Goal: Book appointment/travel/reservation

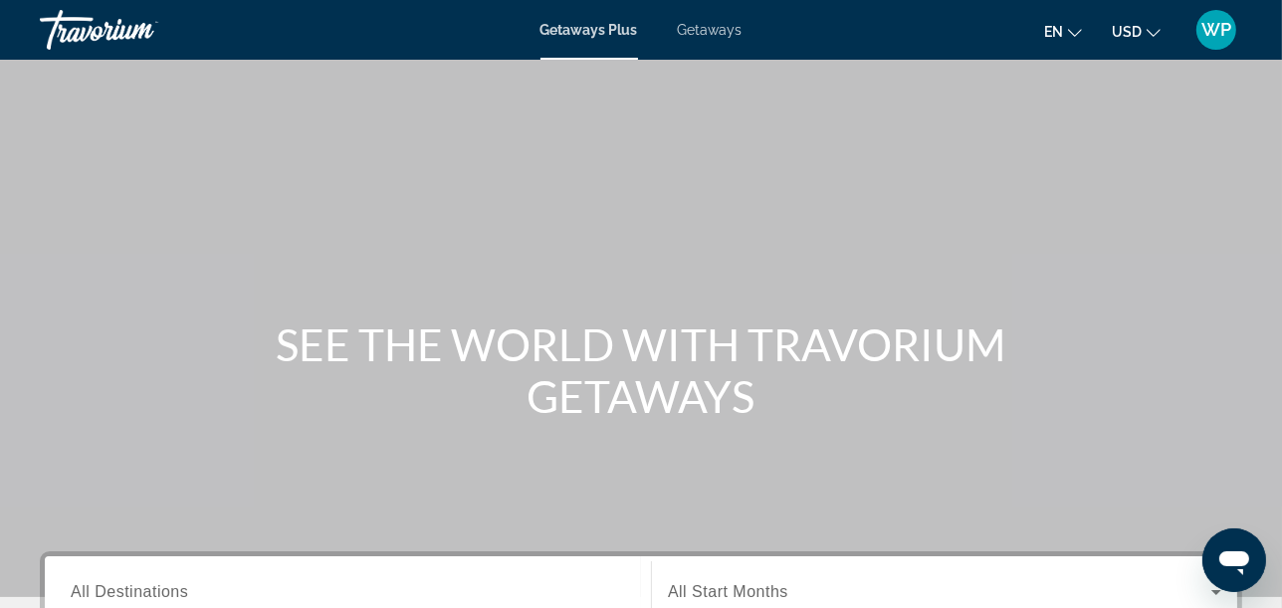
click at [696, 27] on span "Getaways" at bounding box center [710, 30] width 65 height 16
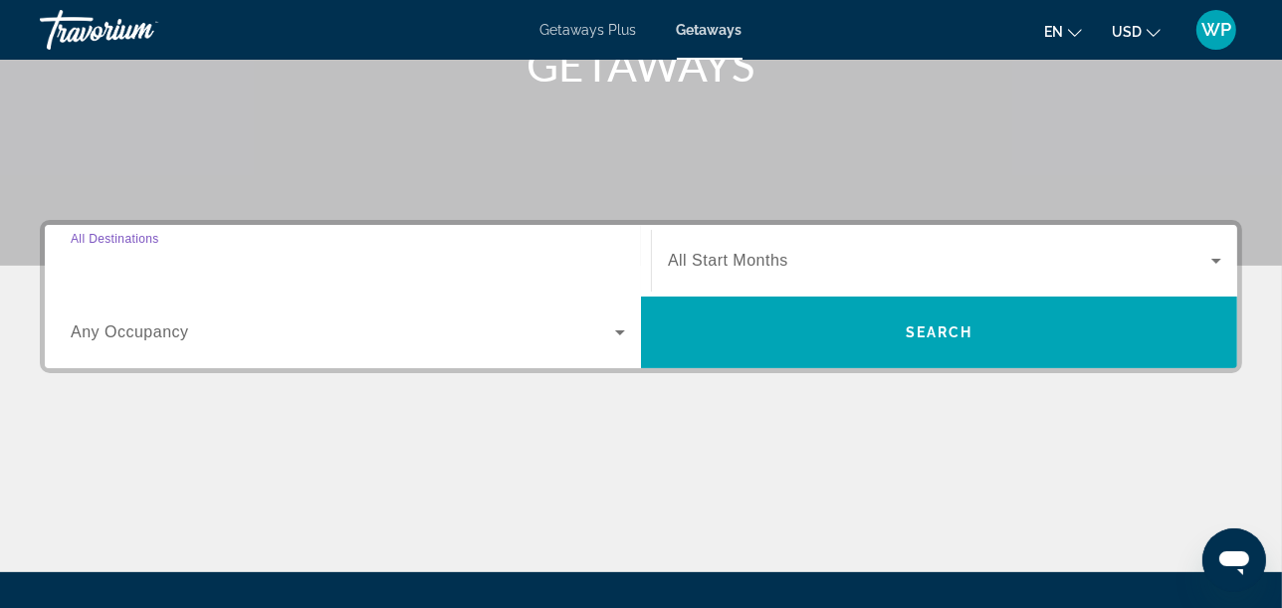
click at [291, 255] on input "Destination All Destinations" at bounding box center [348, 262] width 554 height 24
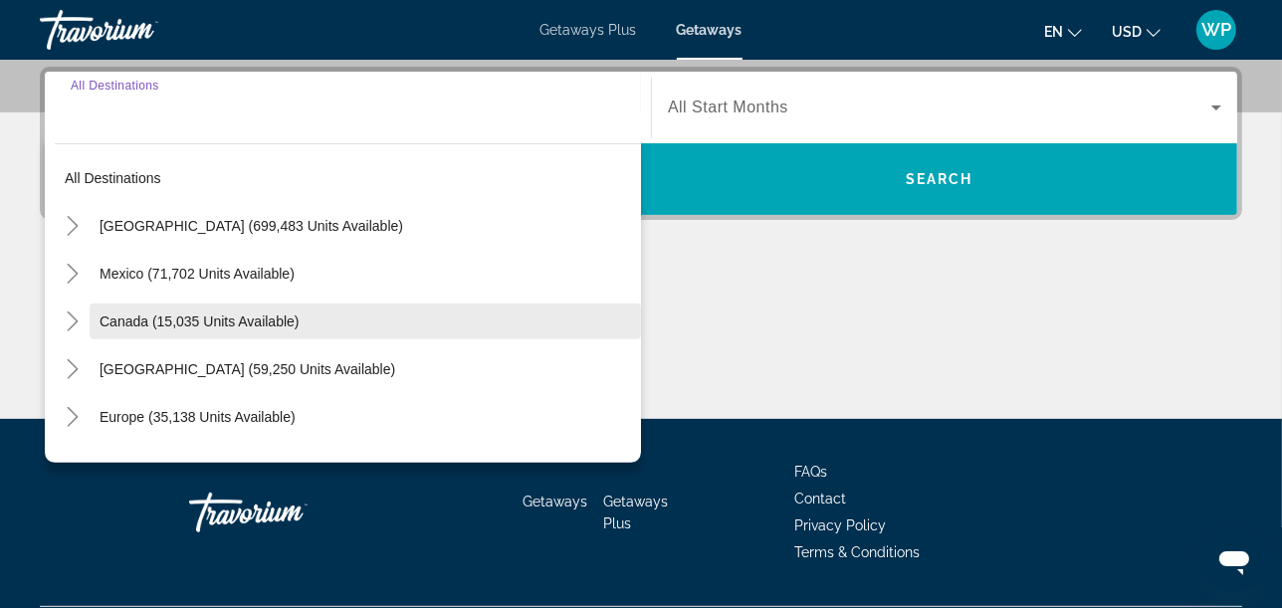
scroll to position [486, 0]
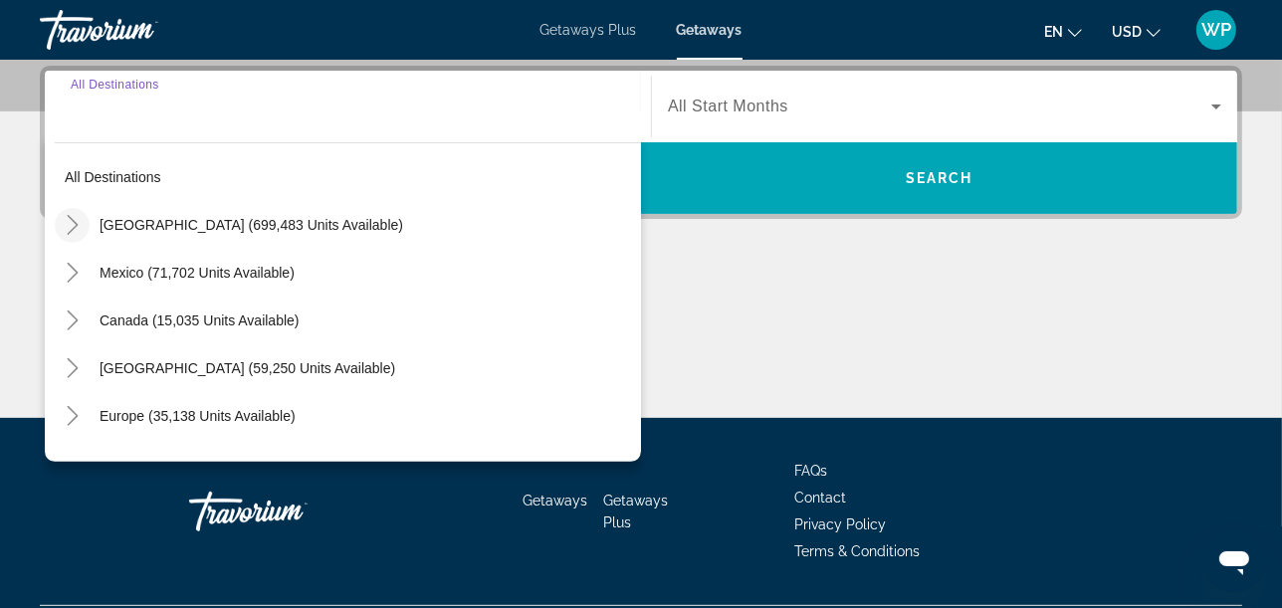
click at [69, 219] on icon "Toggle United States (699,483 units available)" at bounding box center [73, 225] width 20 height 20
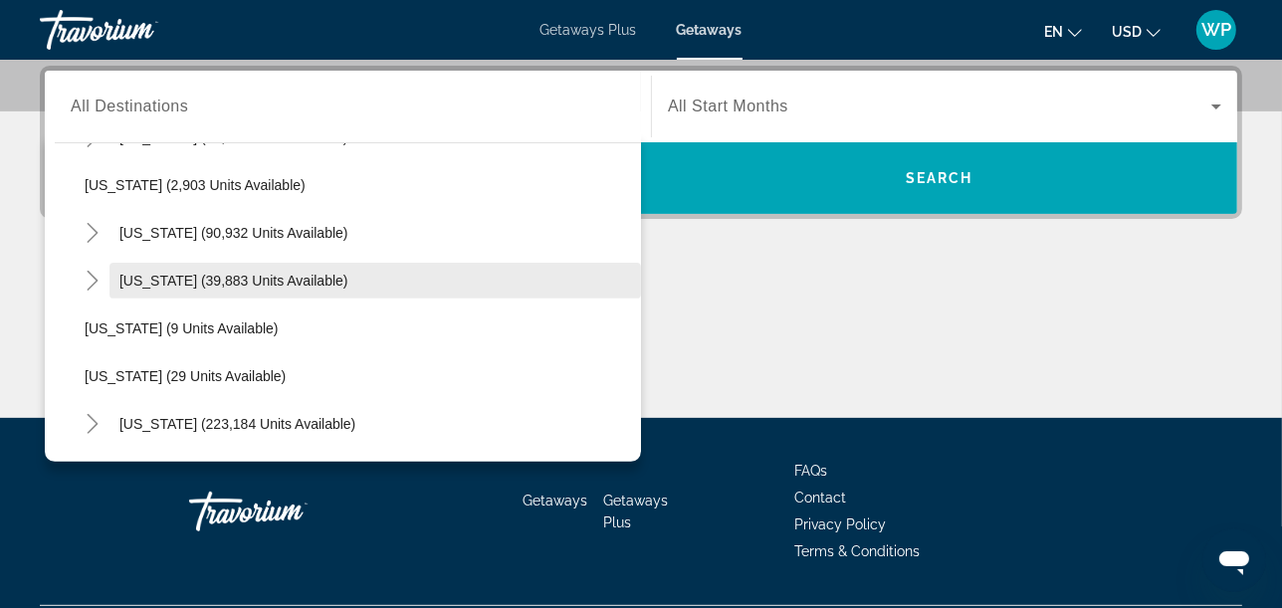
scroll to position [168, 0]
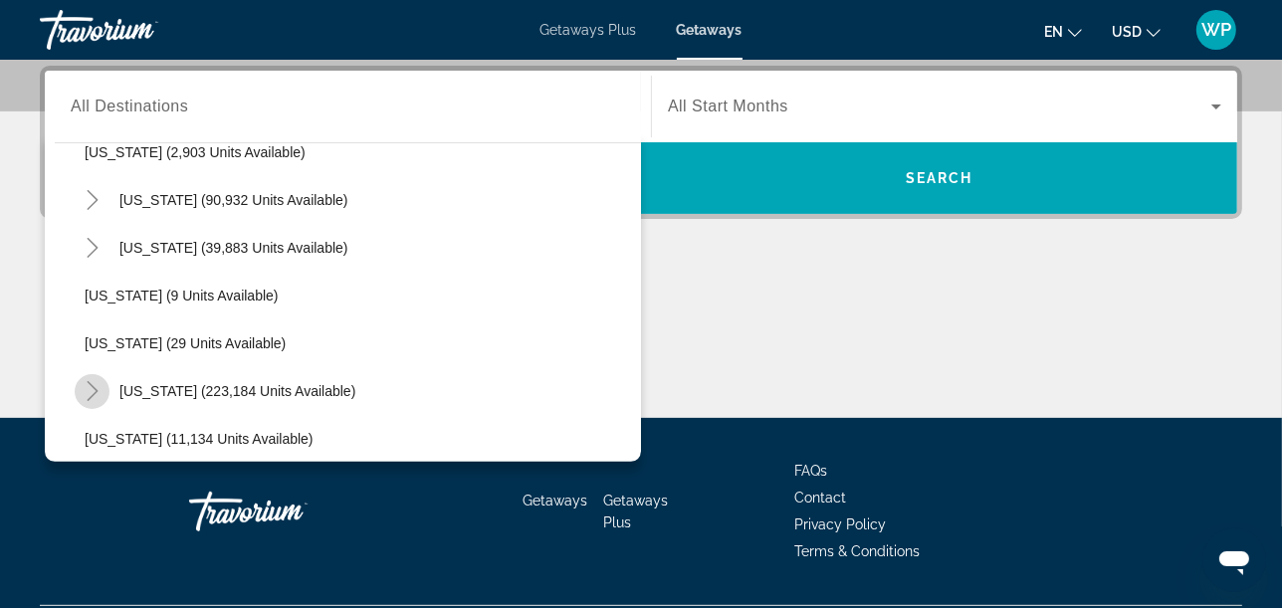
click at [100, 392] on icon "Toggle Florida (223,184 units available)" at bounding box center [93, 391] width 20 height 20
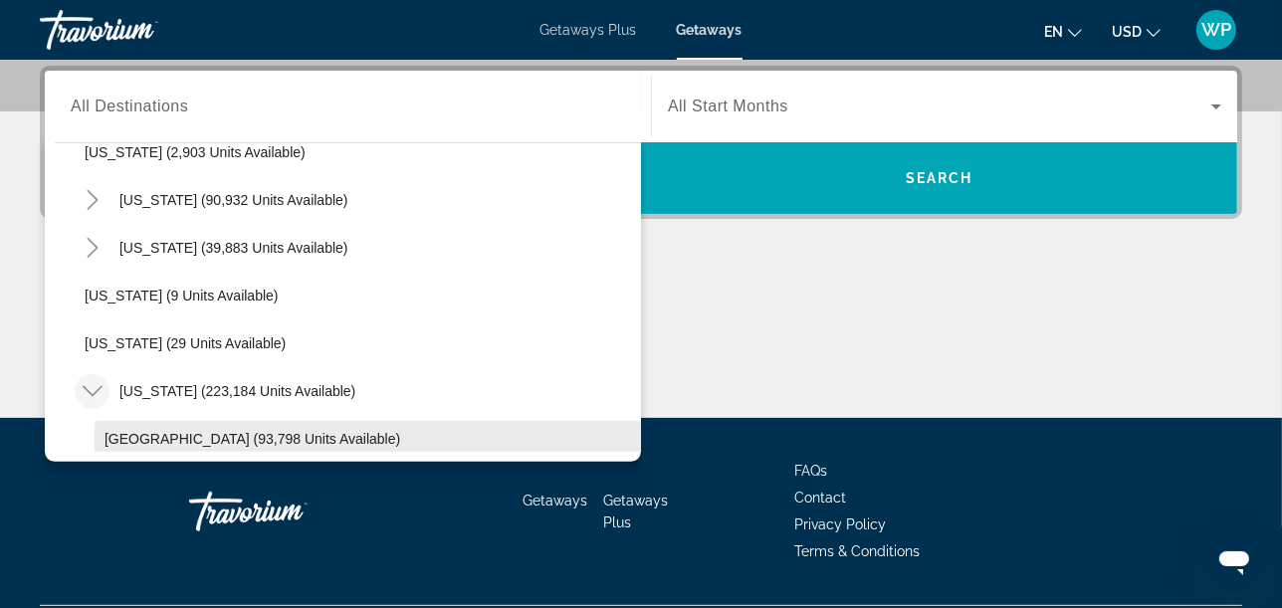
click at [123, 427] on span "Search widget" at bounding box center [368, 439] width 547 height 48
type input "**********"
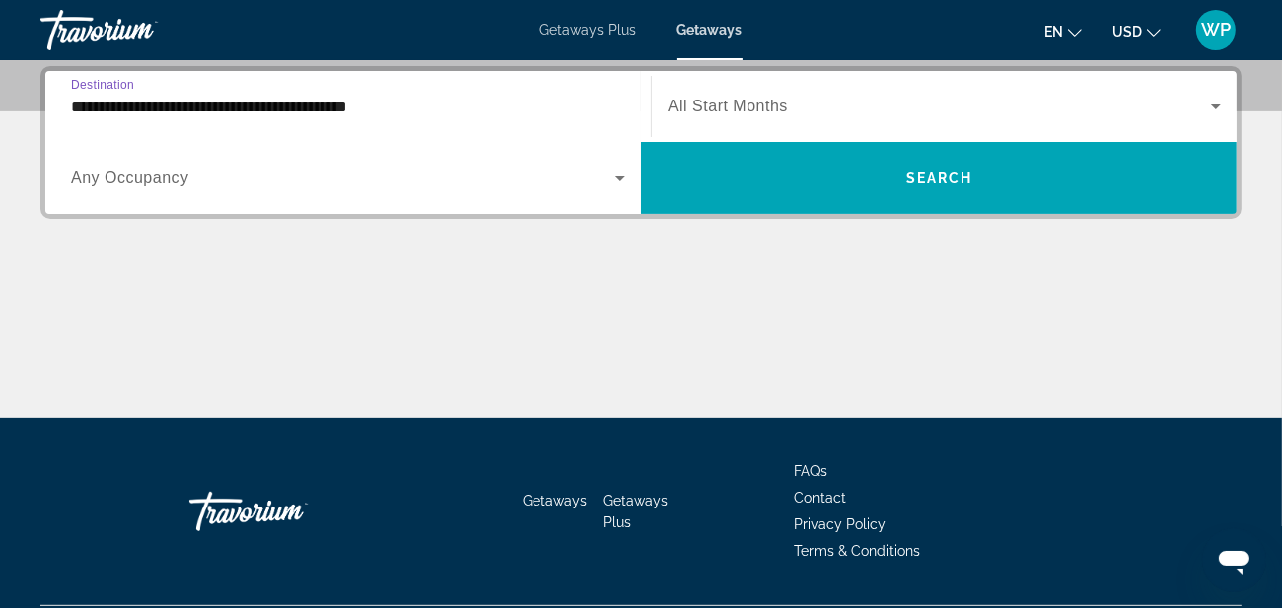
click at [737, 98] on span "All Start Months" at bounding box center [728, 106] width 120 height 17
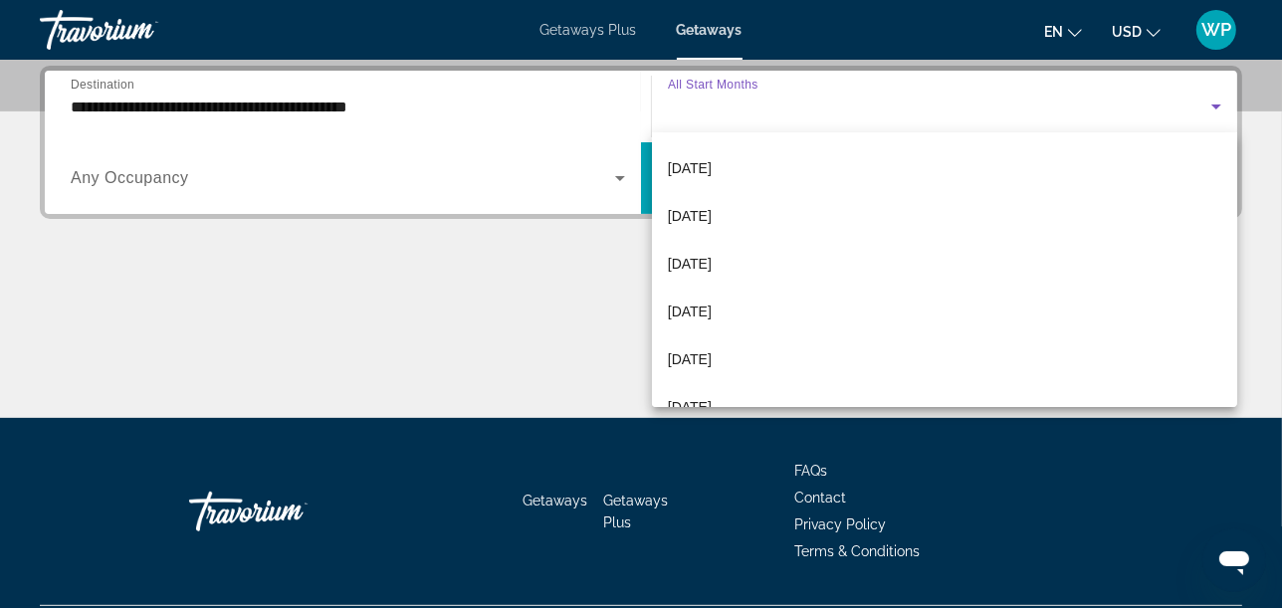
scroll to position [221, 0]
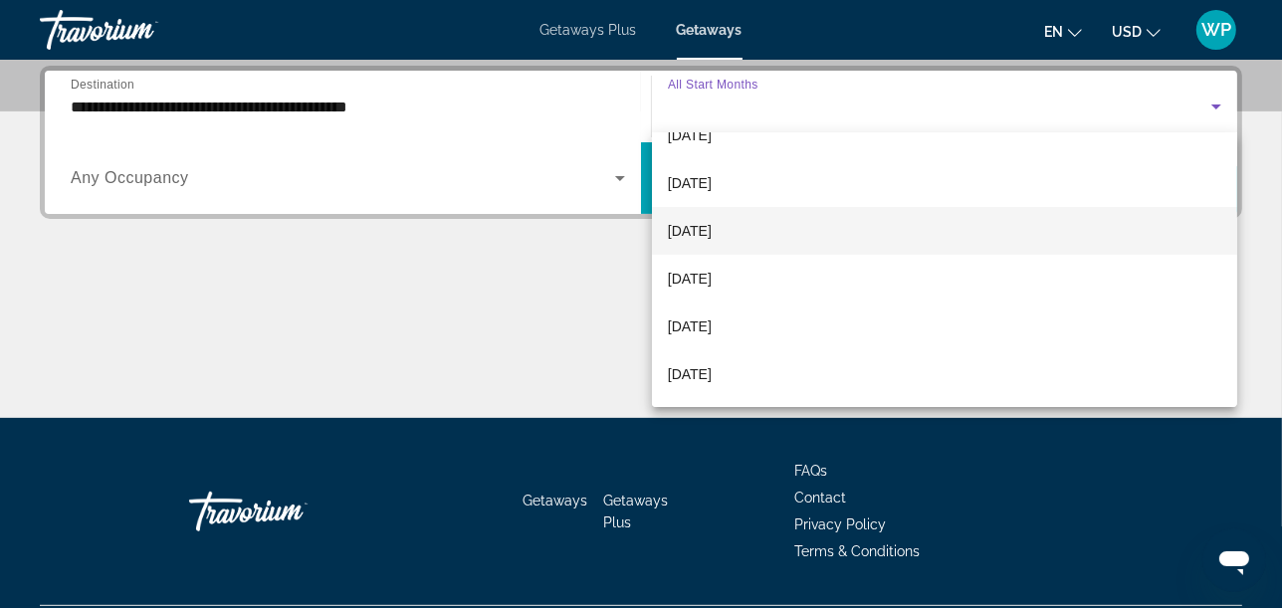
click at [706, 238] on span "[DATE]" at bounding box center [690, 231] width 44 height 24
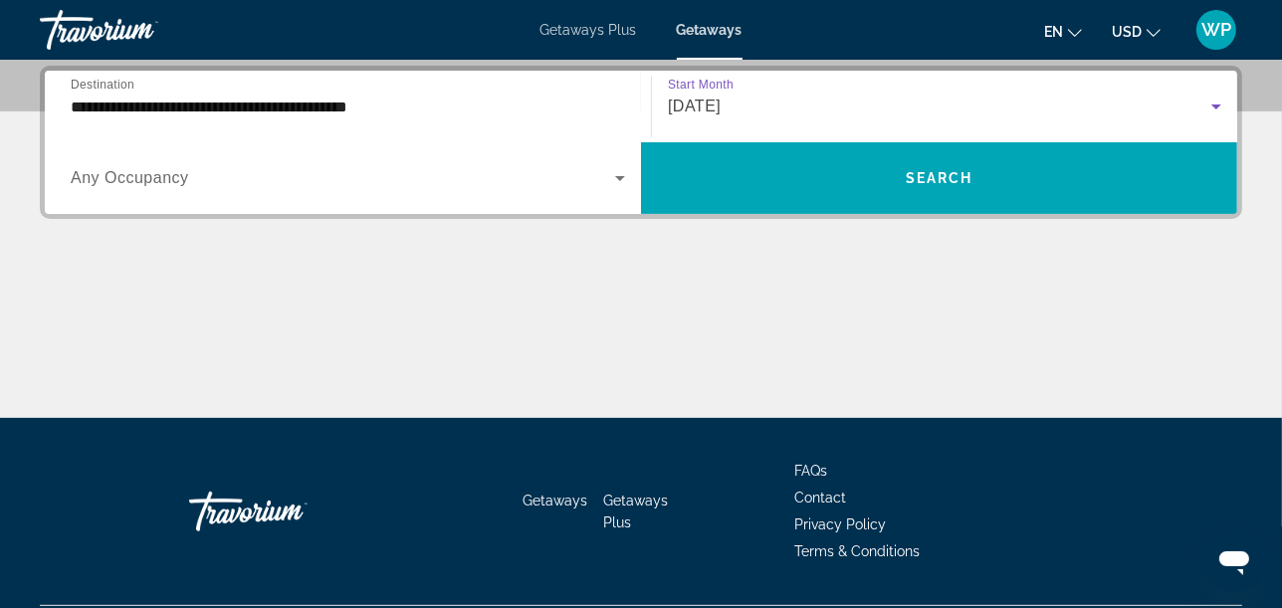
click at [381, 179] on span "Search widget" at bounding box center [343, 178] width 545 height 24
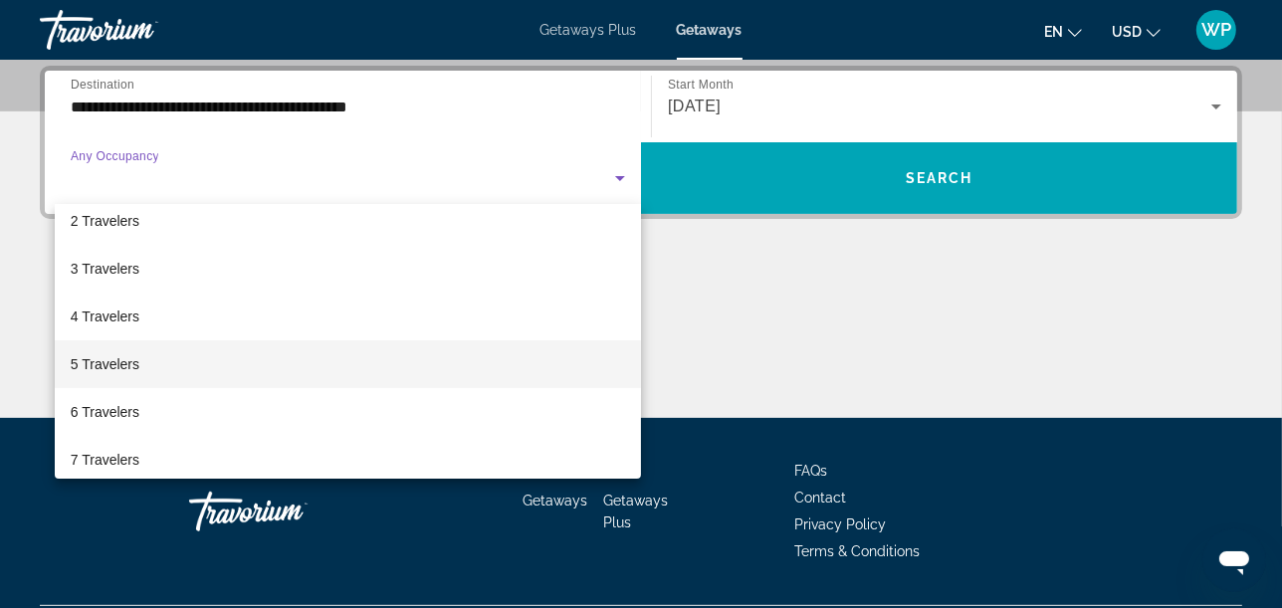
scroll to position [111, 0]
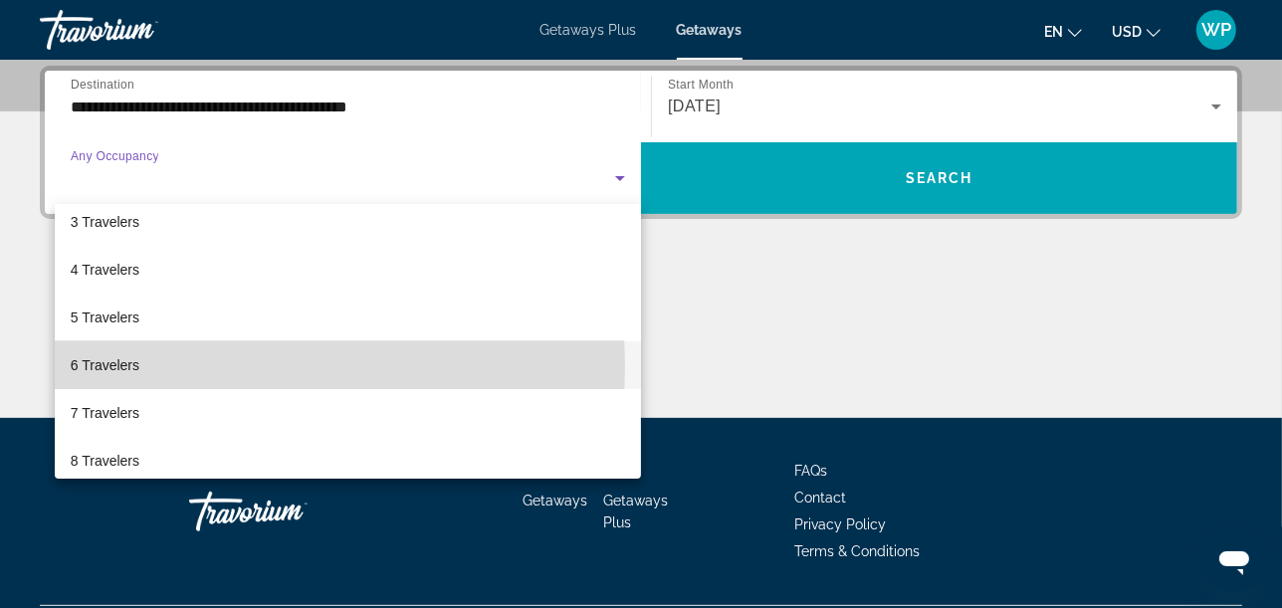
click at [107, 367] on span "6 Travelers" at bounding box center [105, 365] width 69 height 24
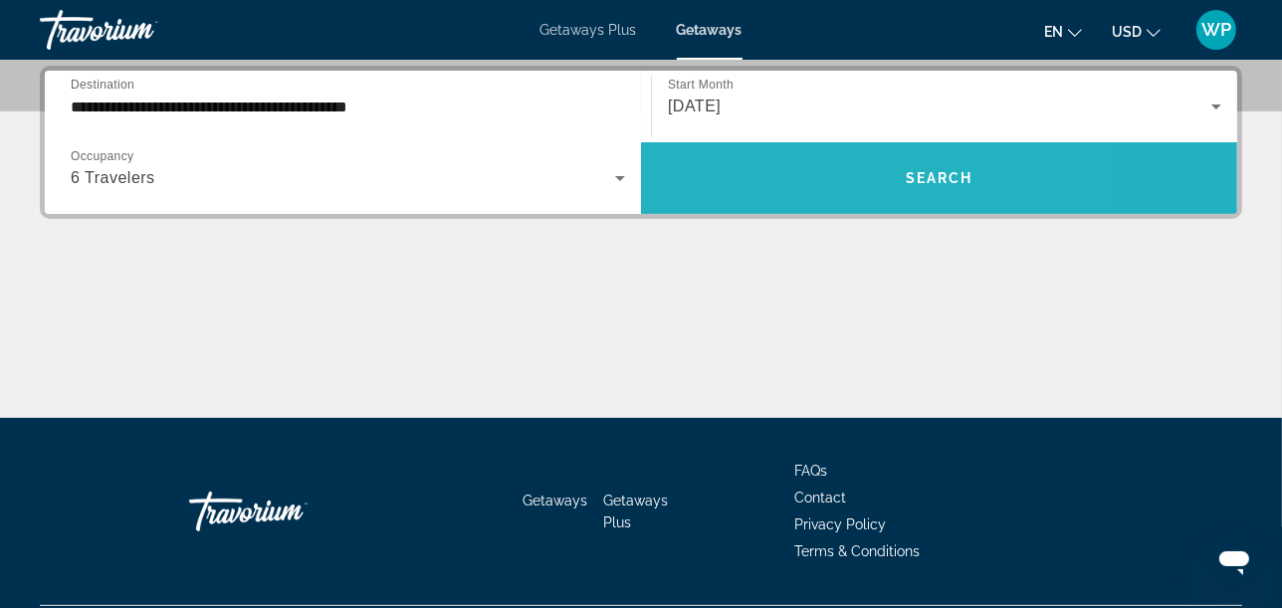
click at [800, 155] on span "Search widget" at bounding box center [939, 178] width 596 height 48
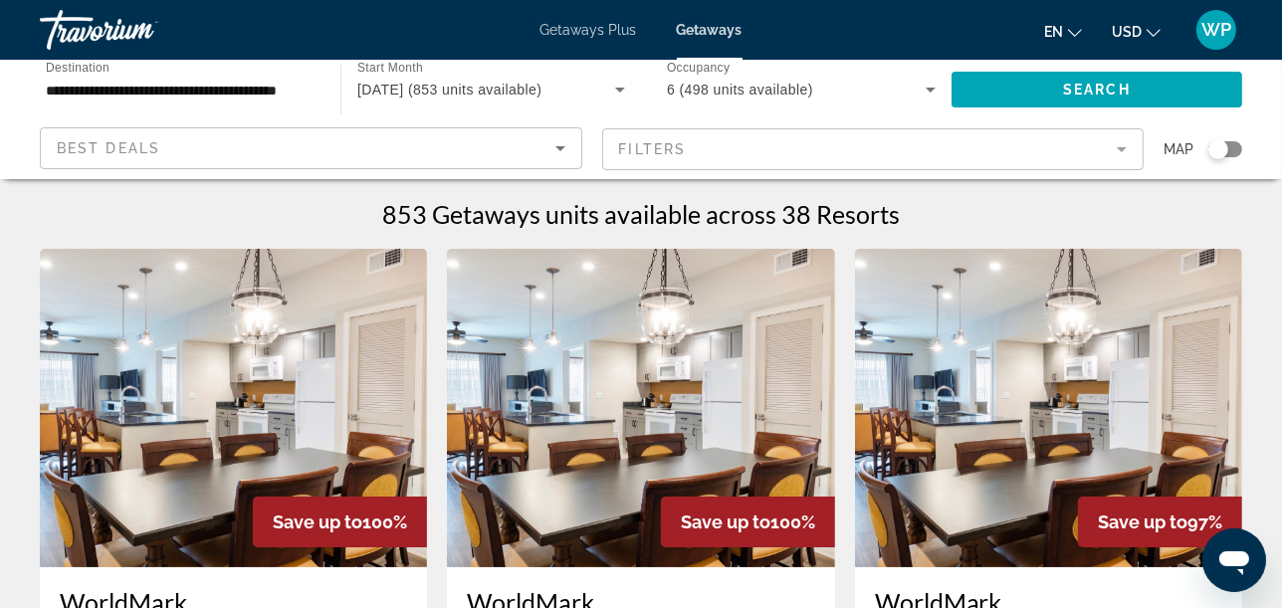
click at [822, 142] on mat-form-field "Filters" at bounding box center [873, 149] width 543 height 42
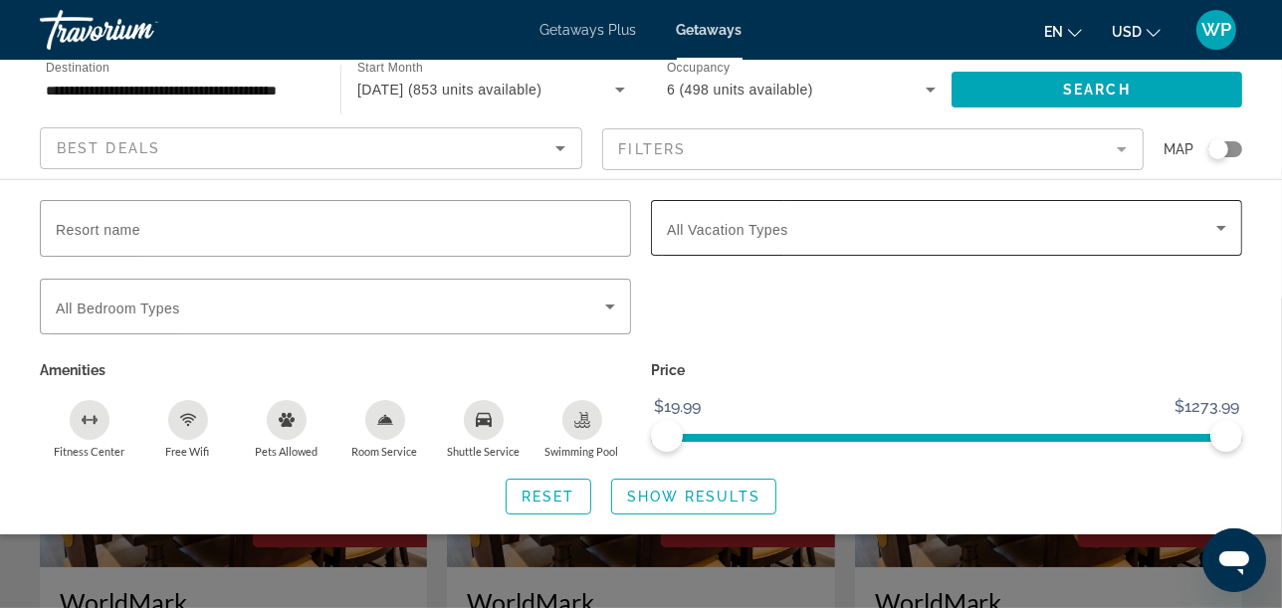
click at [720, 227] on span "All Vacation Types" at bounding box center [727, 230] width 121 height 16
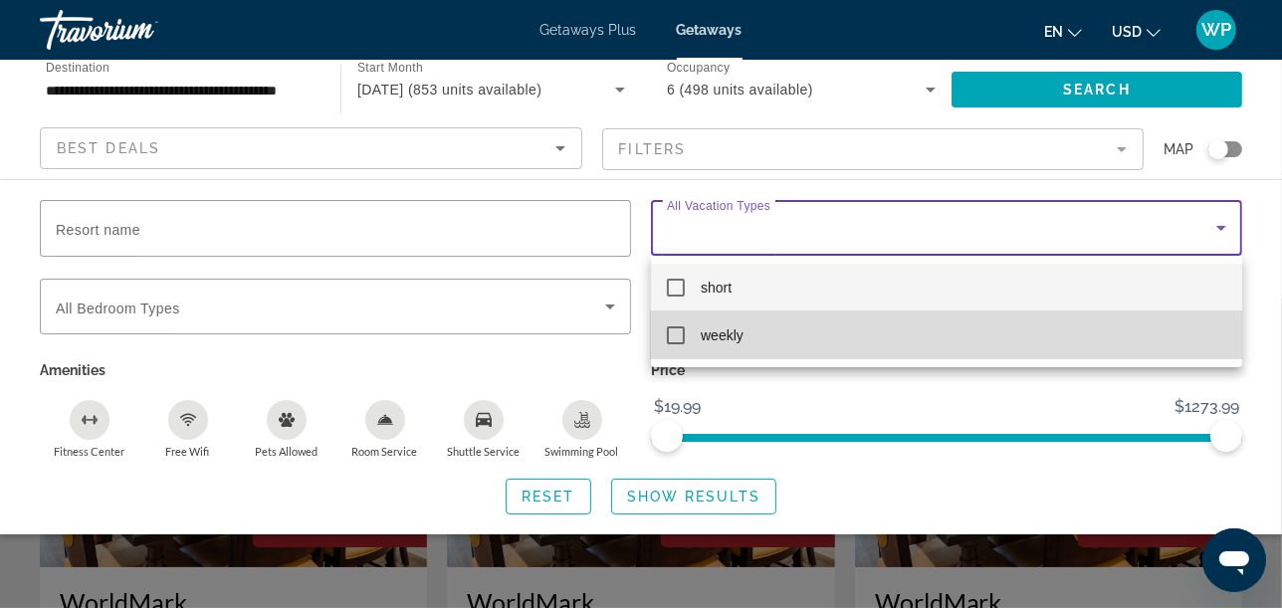
click at [669, 337] on mat-pseudo-checkbox at bounding box center [676, 336] width 18 height 18
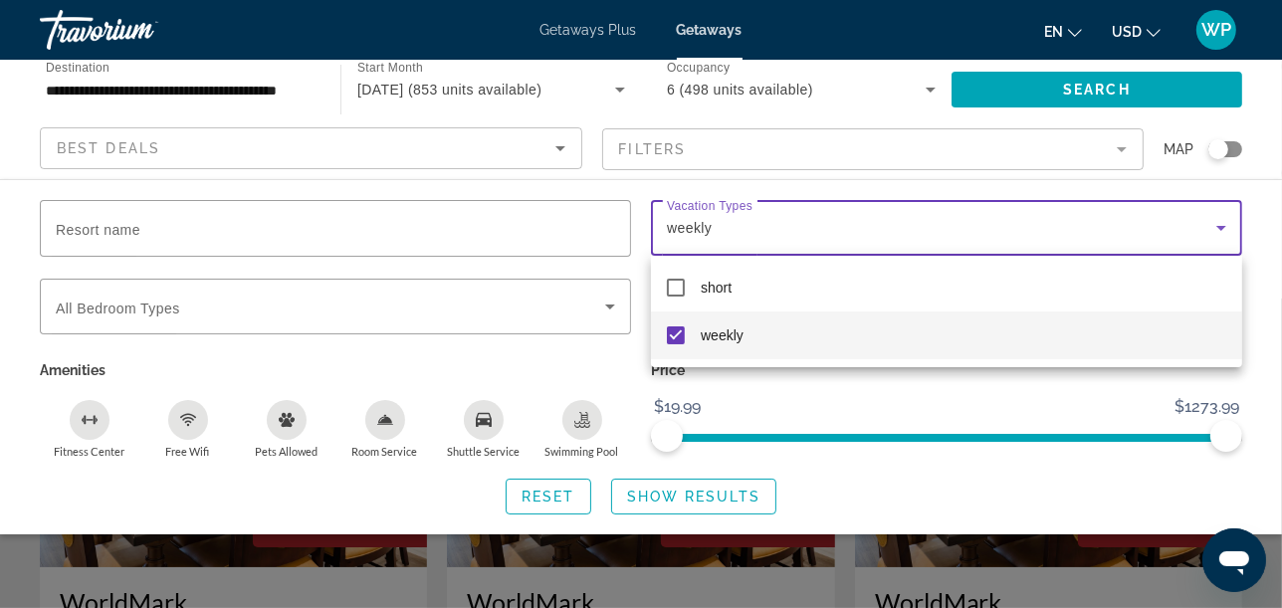
click at [300, 307] on div at bounding box center [641, 304] width 1282 height 608
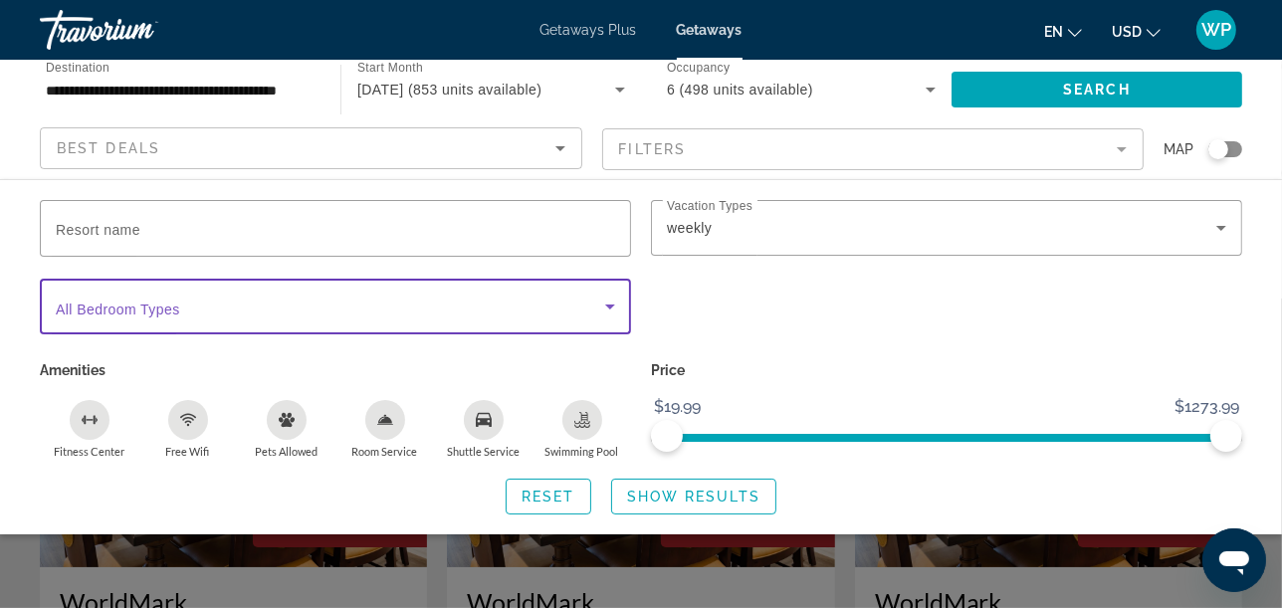
click at [300, 307] on span "Search widget" at bounding box center [331, 307] width 550 height 24
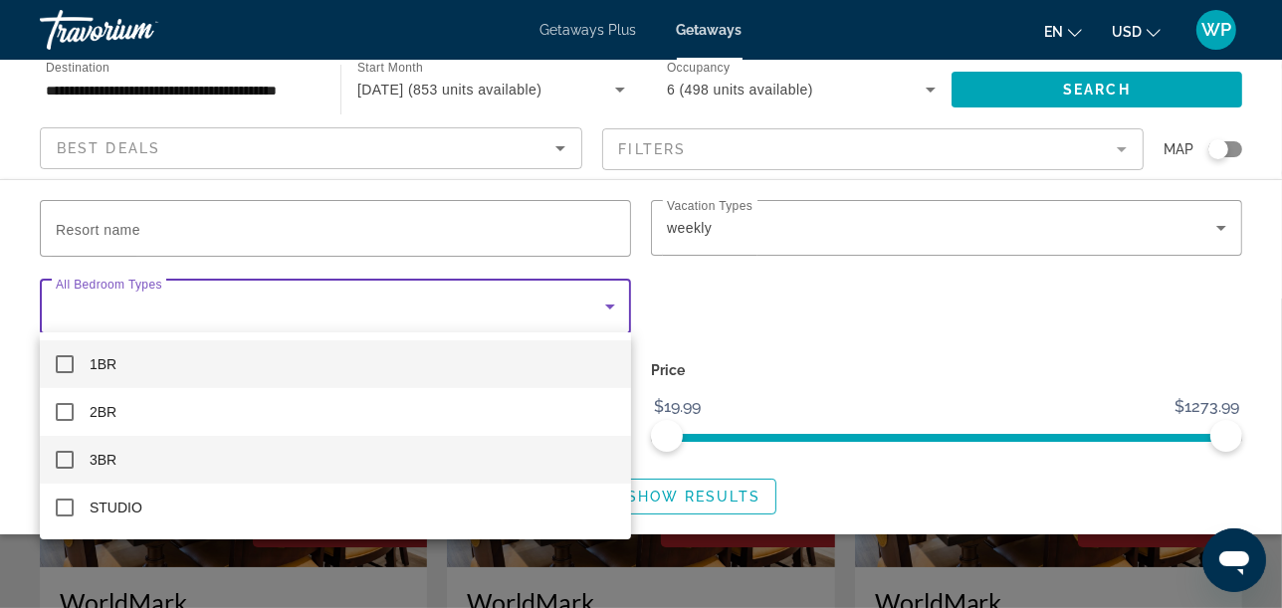
click at [65, 456] on mat-pseudo-checkbox at bounding box center [65, 460] width 18 height 18
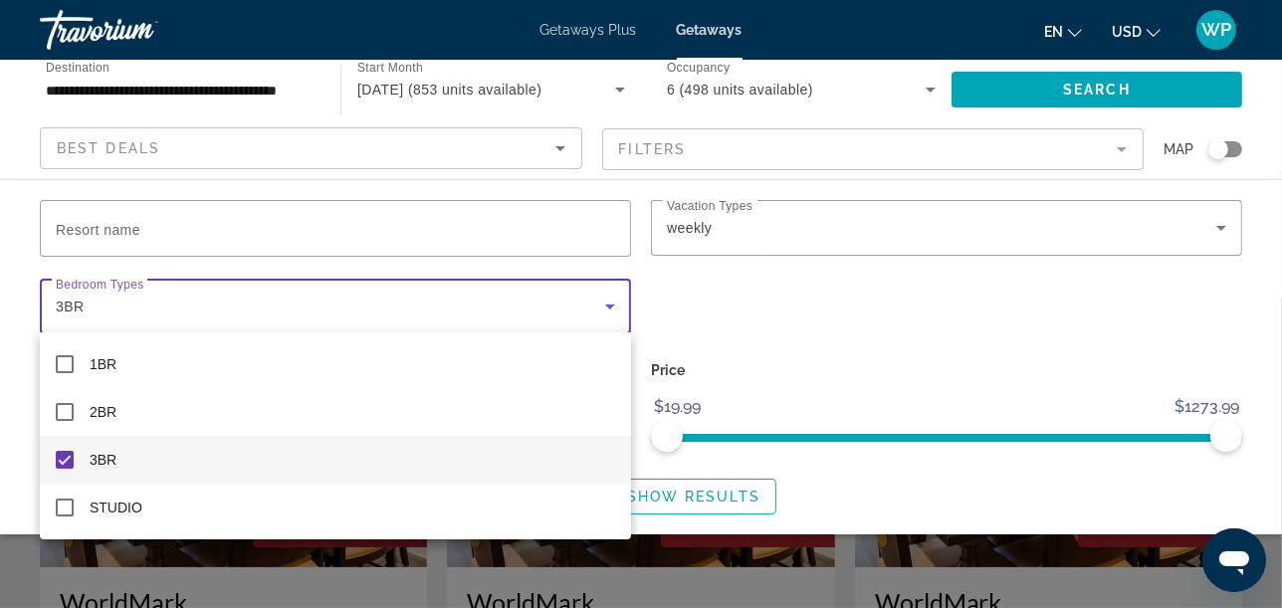
click at [182, 308] on div at bounding box center [641, 304] width 1282 height 608
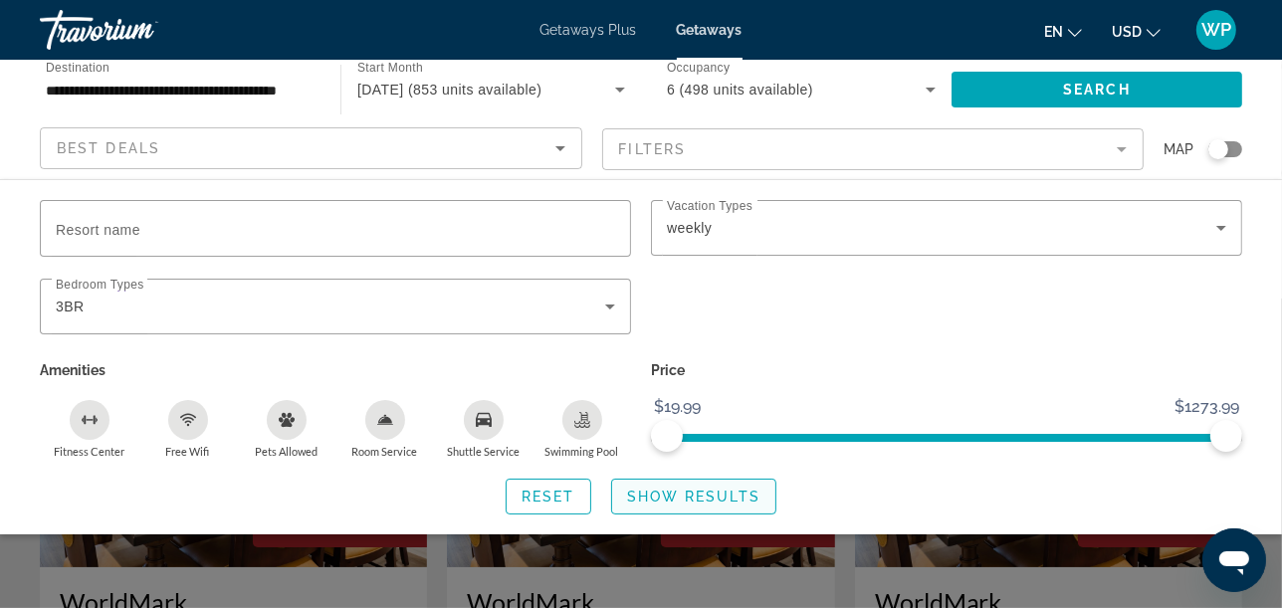
click at [677, 497] on span "Show Results" at bounding box center [693, 497] width 133 height 16
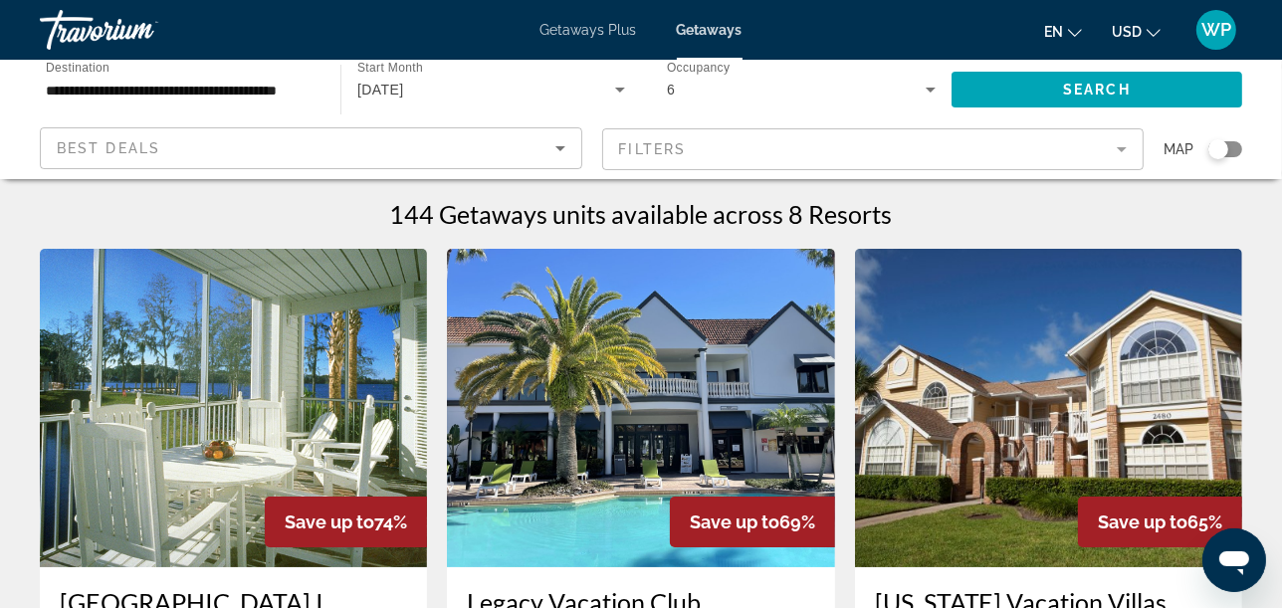
click at [266, 413] on img "Main content" at bounding box center [233, 408] width 387 height 319
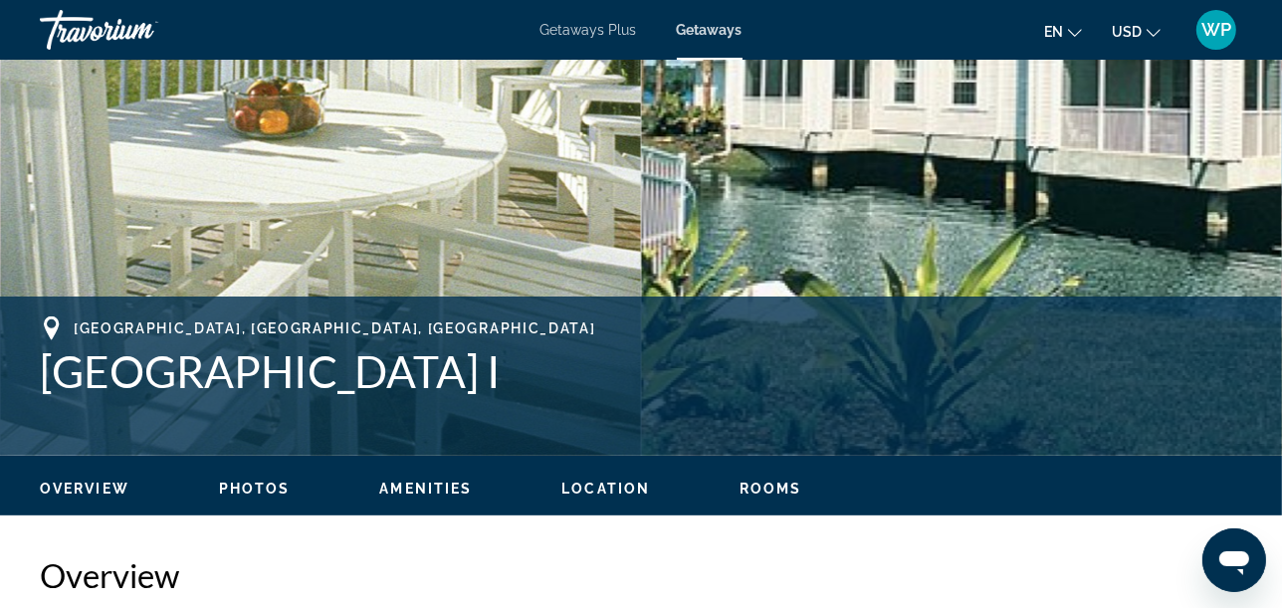
scroll to position [553, 0]
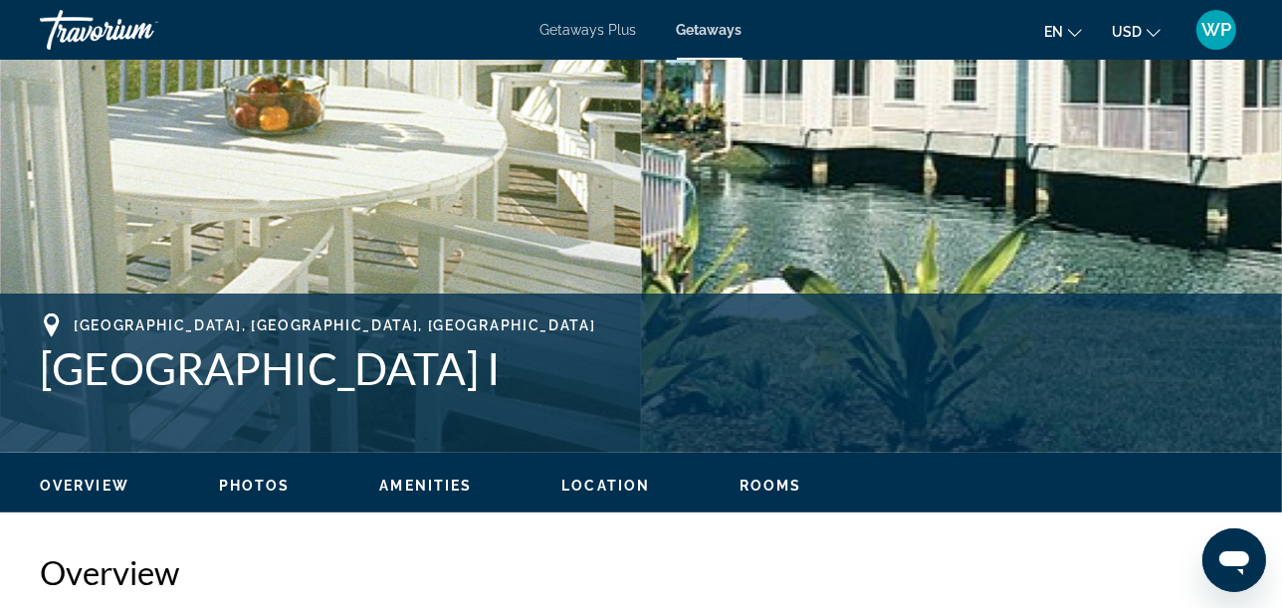
click at [599, 488] on span "Location" at bounding box center [605, 486] width 89 height 16
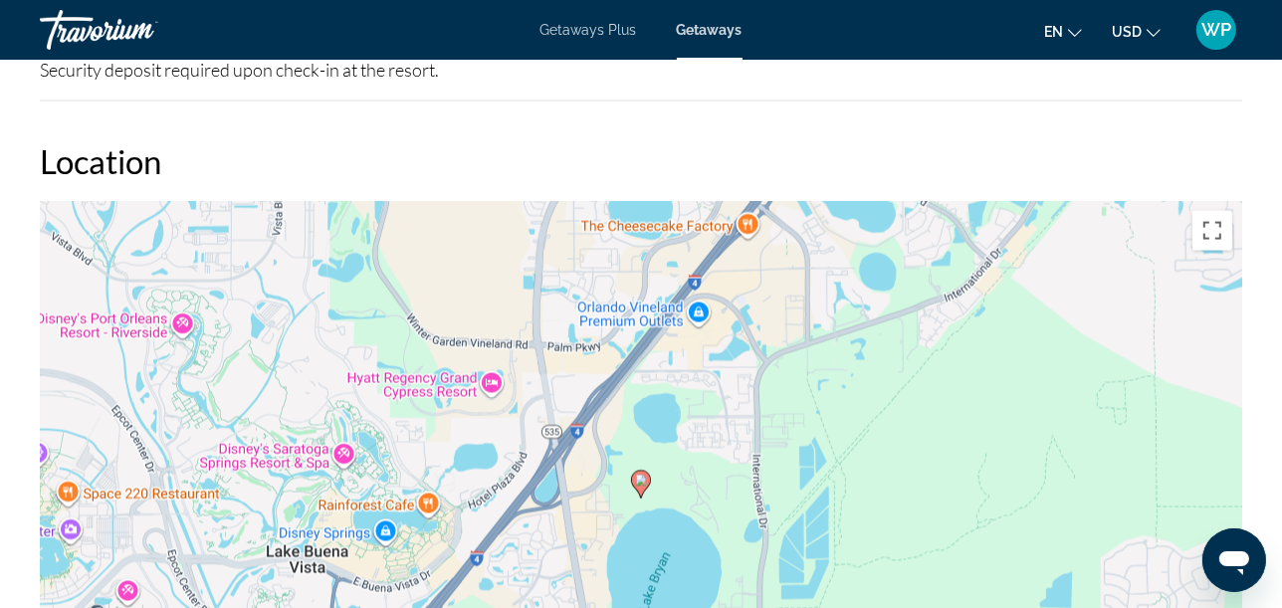
scroll to position [2744, 0]
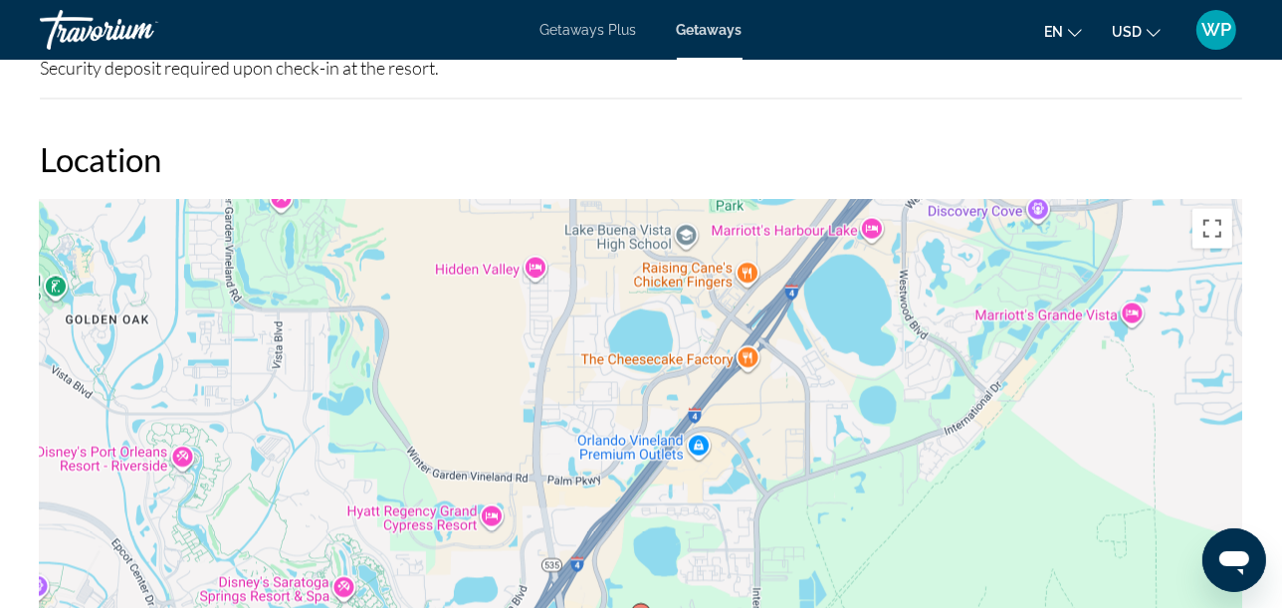
drag, startPoint x: 659, startPoint y: 376, endPoint x: 667, endPoint y: 546, distance: 169.4
click at [667, 546] on div "To activate drag with keyboard, press Alt + Enter. Once in keyboard drag state,…" at bounding box center [641, 497] width 1203 height 597
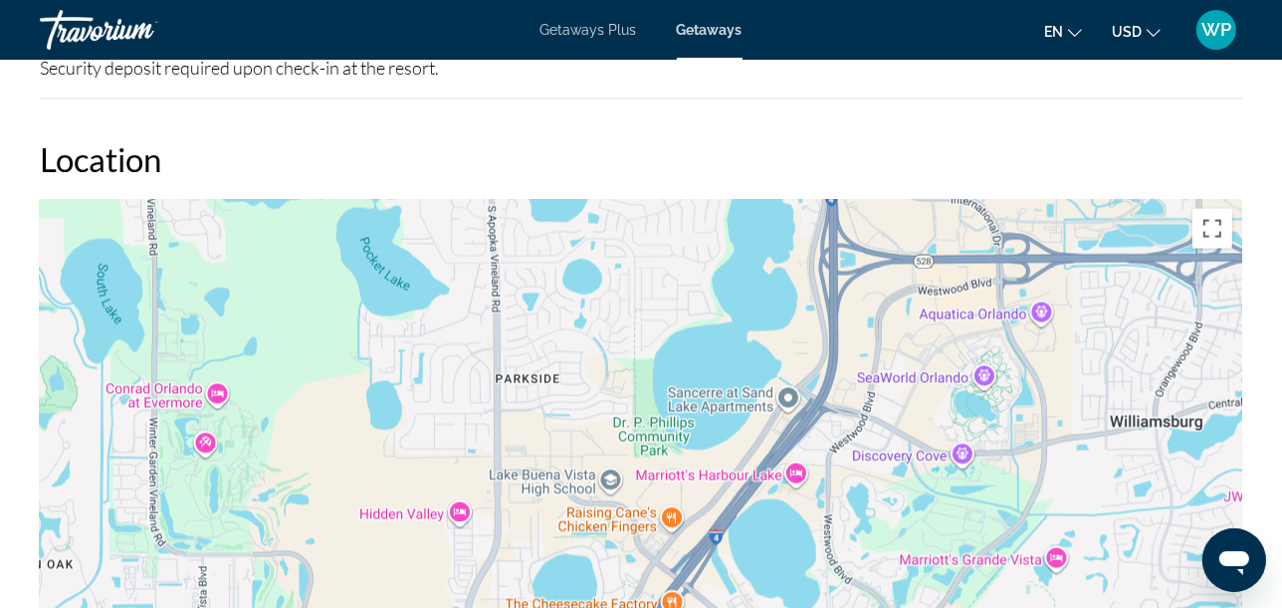
drag, startPoint x: 828, startPoint y: 339, endPoint x: 744, endPoint y: 553, distance: 229.2
click at [744, 553] on div "To activate drag with keyboard, press Alt + Enter. Once in keyboard drag state,…" at bounding box center [641, 497] width 1203 height 597
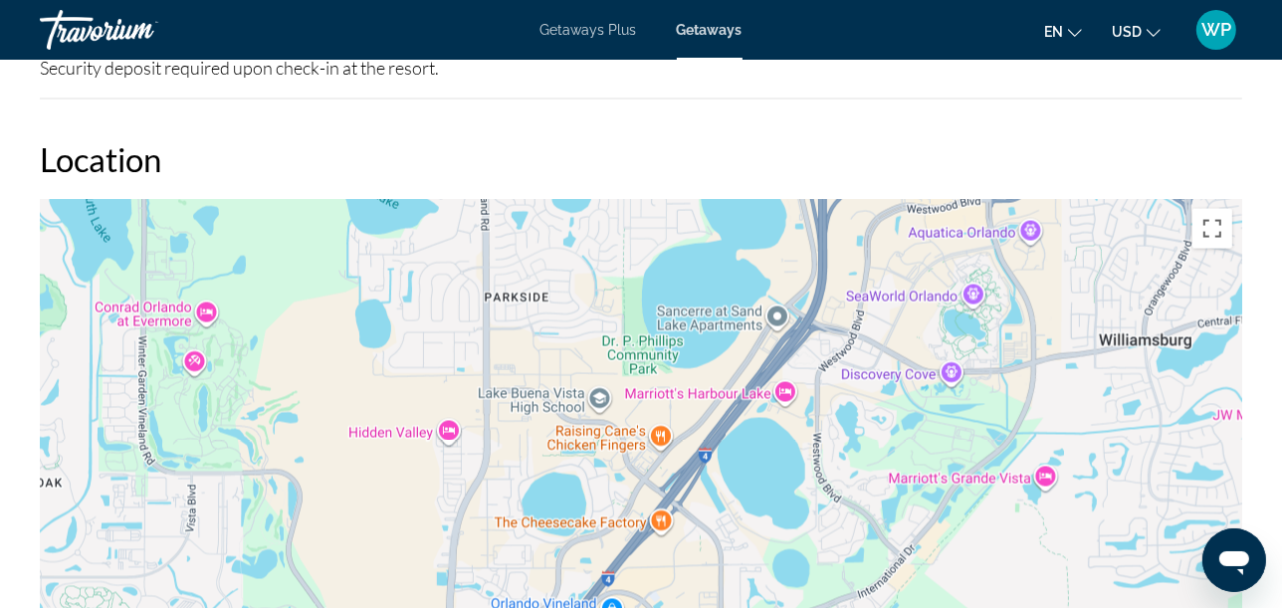
drag, startPoint x: 782, startPoint y: 513, endPoint x: 771, endPoint y: 378, distance: 134.9
click at [772, 380] on div "To activate drag with keyboard, press Alt + Enter. Once in keyboard drag state,…" at bounding box center [641, 497] width 1203 height 597
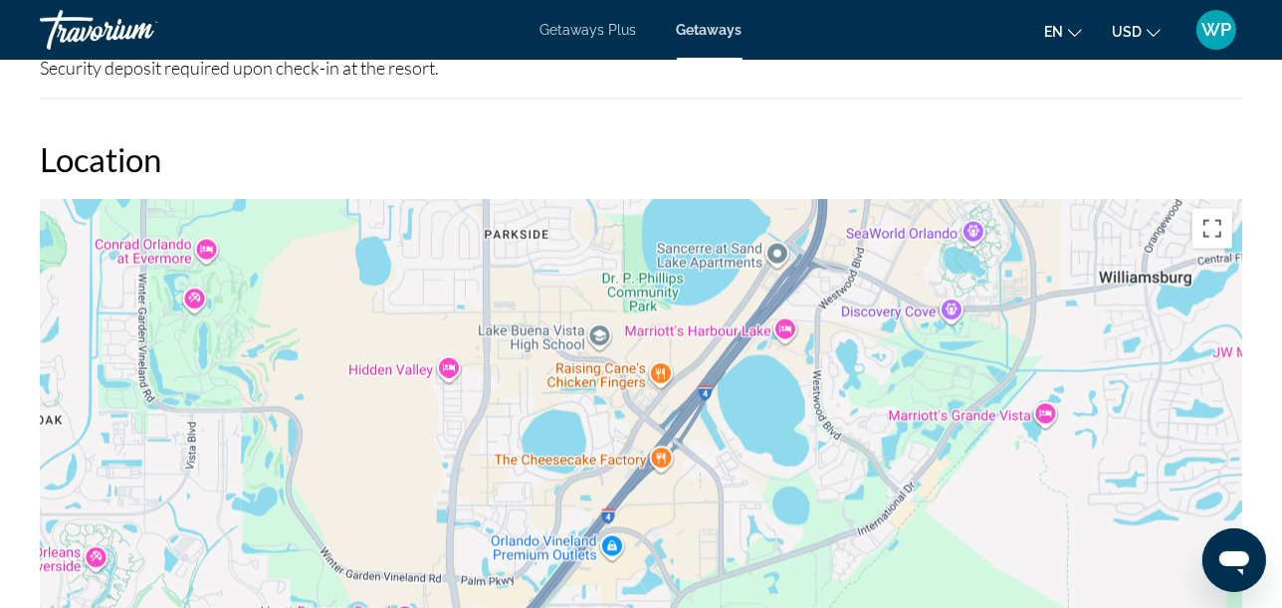
click at [769, 388] on div "To activate drag with keyboard, press Alt + Enter. Once in keyboard drag state,…" at bounding box center [641, 497] width 1203 height 597
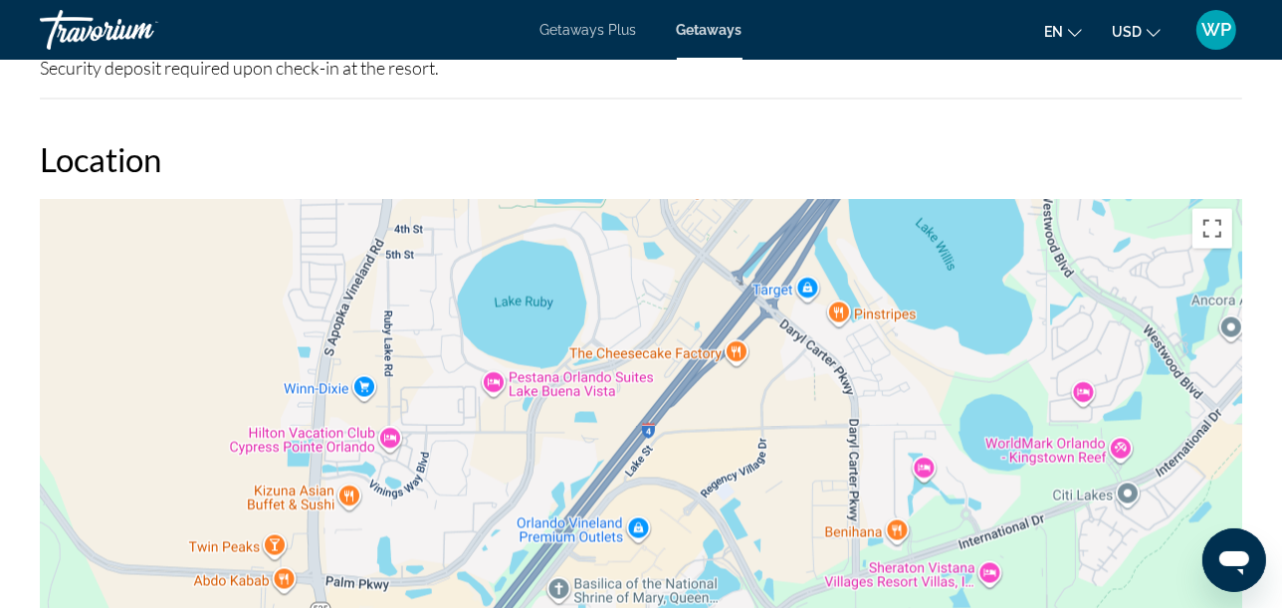
drag, startPoint x: 856, startPoint y: 475, endPoint x: 1034, endPoint y: 303, distance: 247.8
click at [1034, 303] on div "Main content" at bounding box center [641, 497] width 1203 height 597
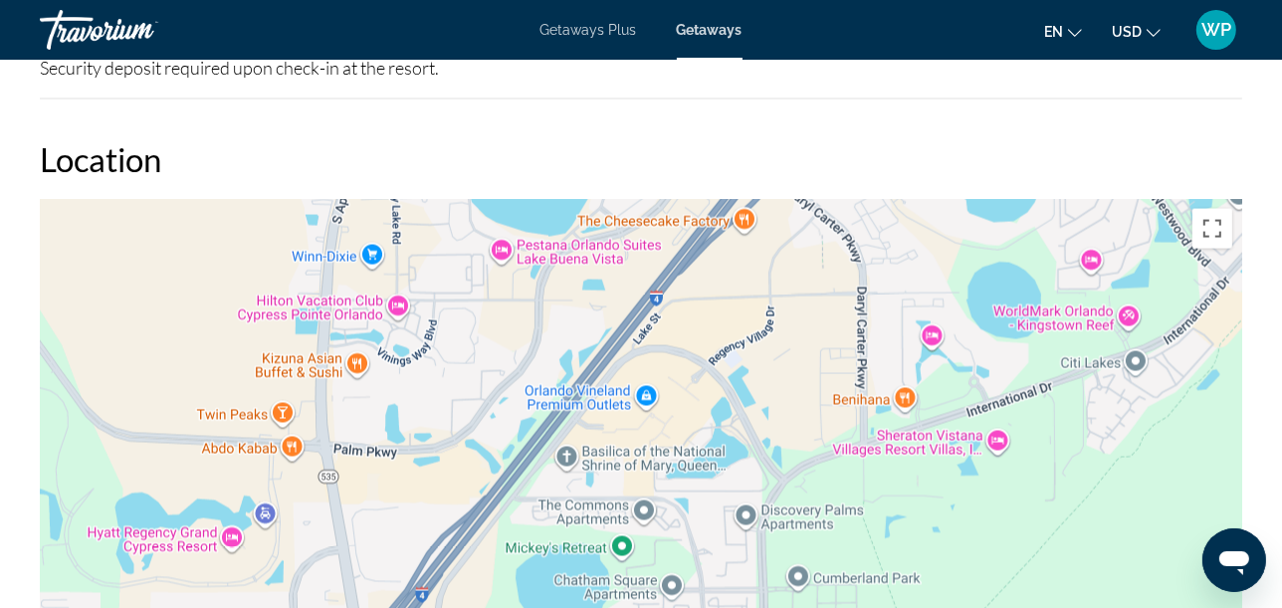
drag, startPoint x: 586, startPoint y: 431, endPoint x: 592, endPoint y: 286, distance: 145.5
click at [592, 286] on div "To activate drag with keyboard, press Alt + Enter. Once in keyboard drag state,…" at bounding box center [641, 497] width 1203 height 597
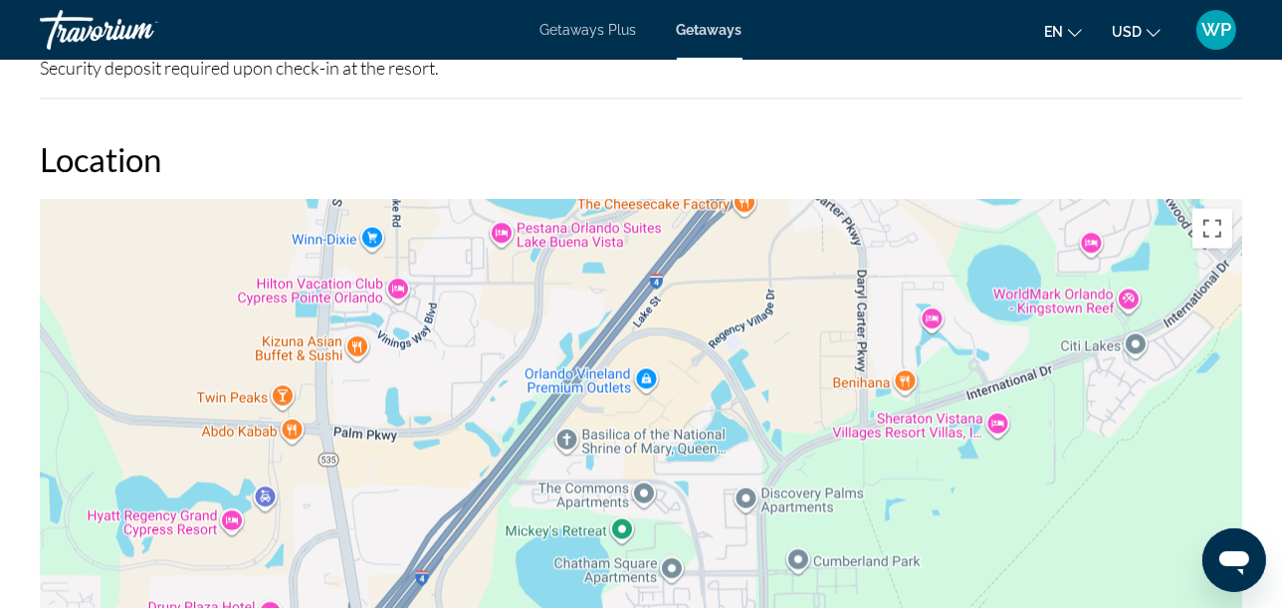
click at [319, 334] on div "To activate drag with keyboard, press Alt + Enter. Once in keyboard drag state,…" at bounding box center [641, 497] width 1203 height 597
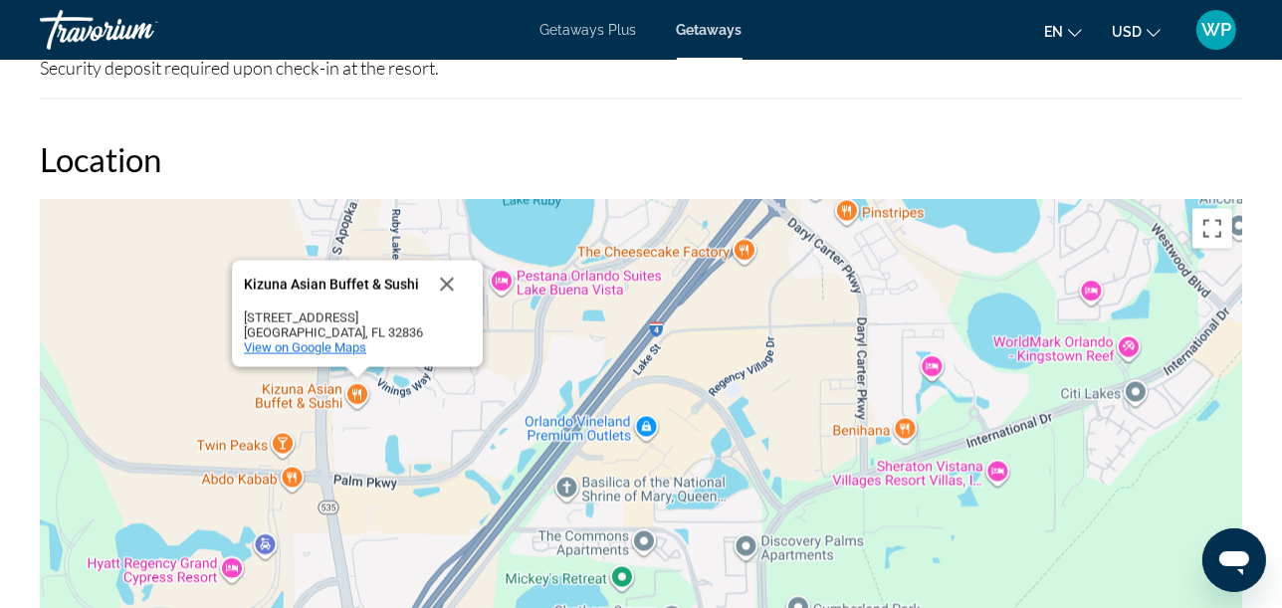
click at [324, 340] on span "View on Google Maps" at bounding box center [305, 347] width 122 height 15
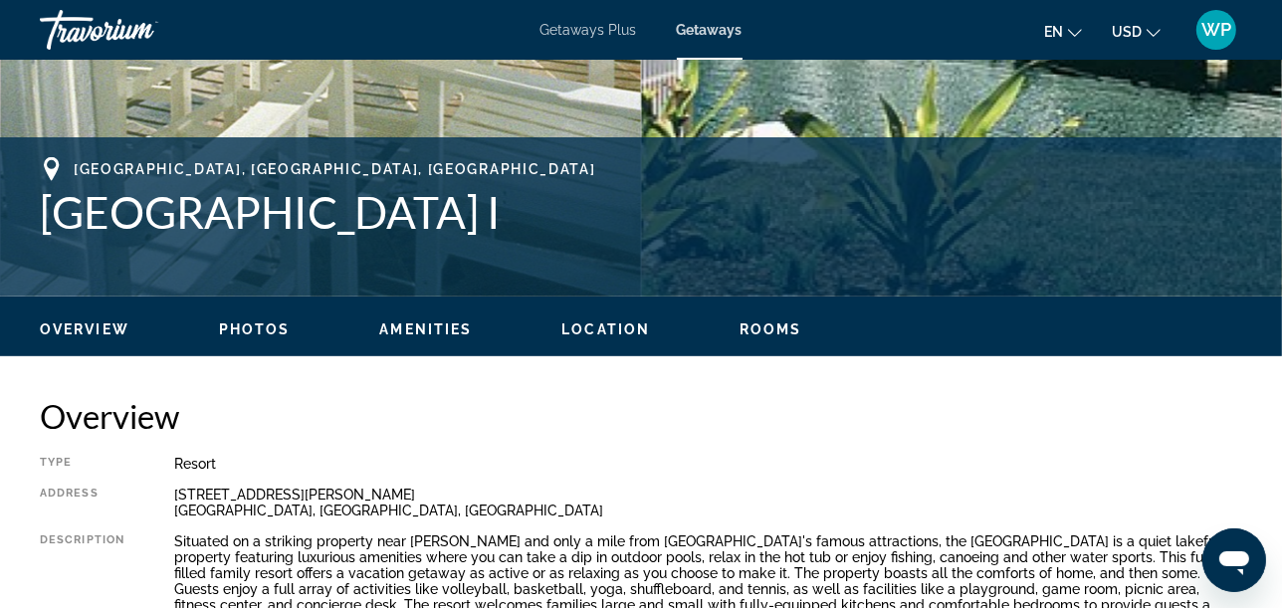
scroll to position [753, 0]
